Goal: Navigation & Orientation: Find specific page/section

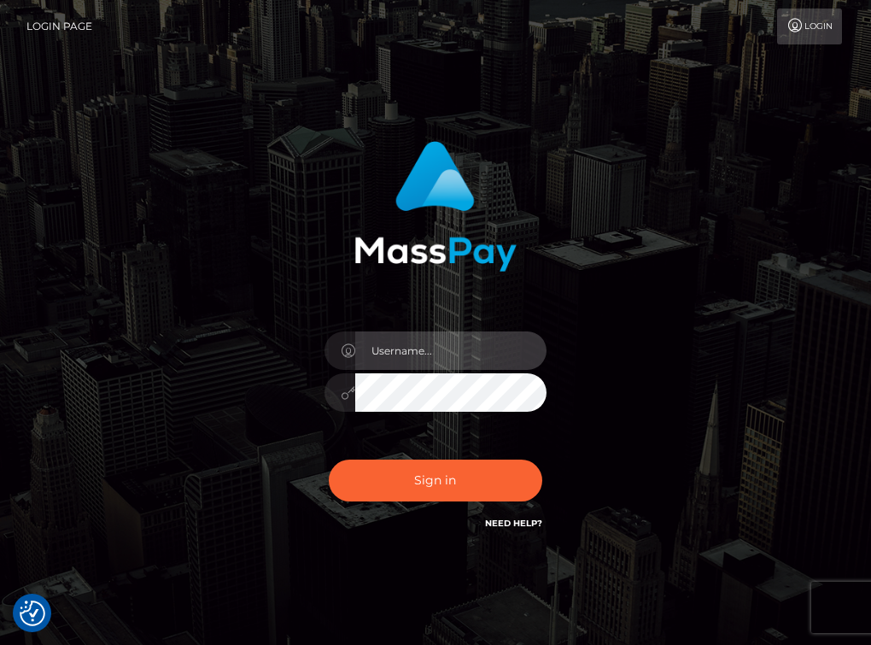
type input "[PERSON_NAME].wowcan"
click at [766, 475] on div "[PERSON_NAME].wowcan Sign in" at bounding box center [436, 345] width 820 height 435
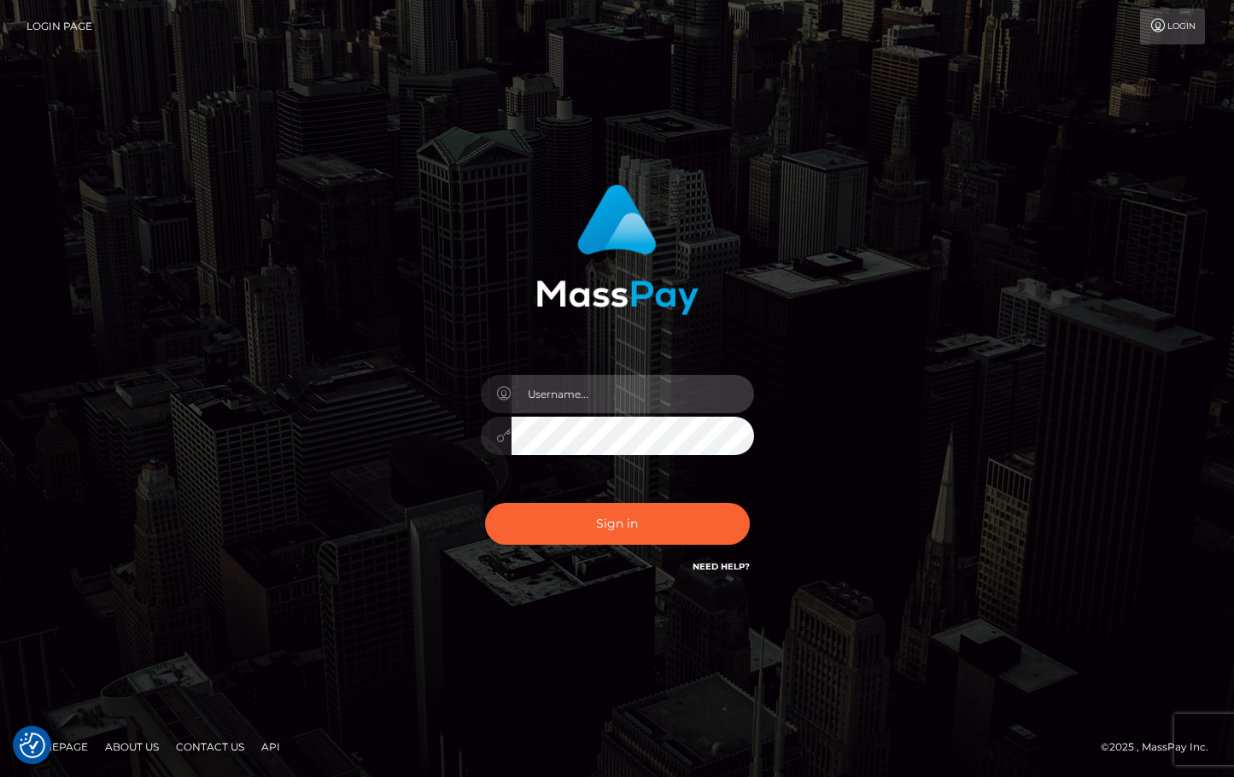
type input "[PERSON_NAME].wowcan"
click at [135, 748] on link "About Us" at bounding box center [131, 747] width 67 height 26
